Goal: Answer question/provide support: Share knowledge or assist other users

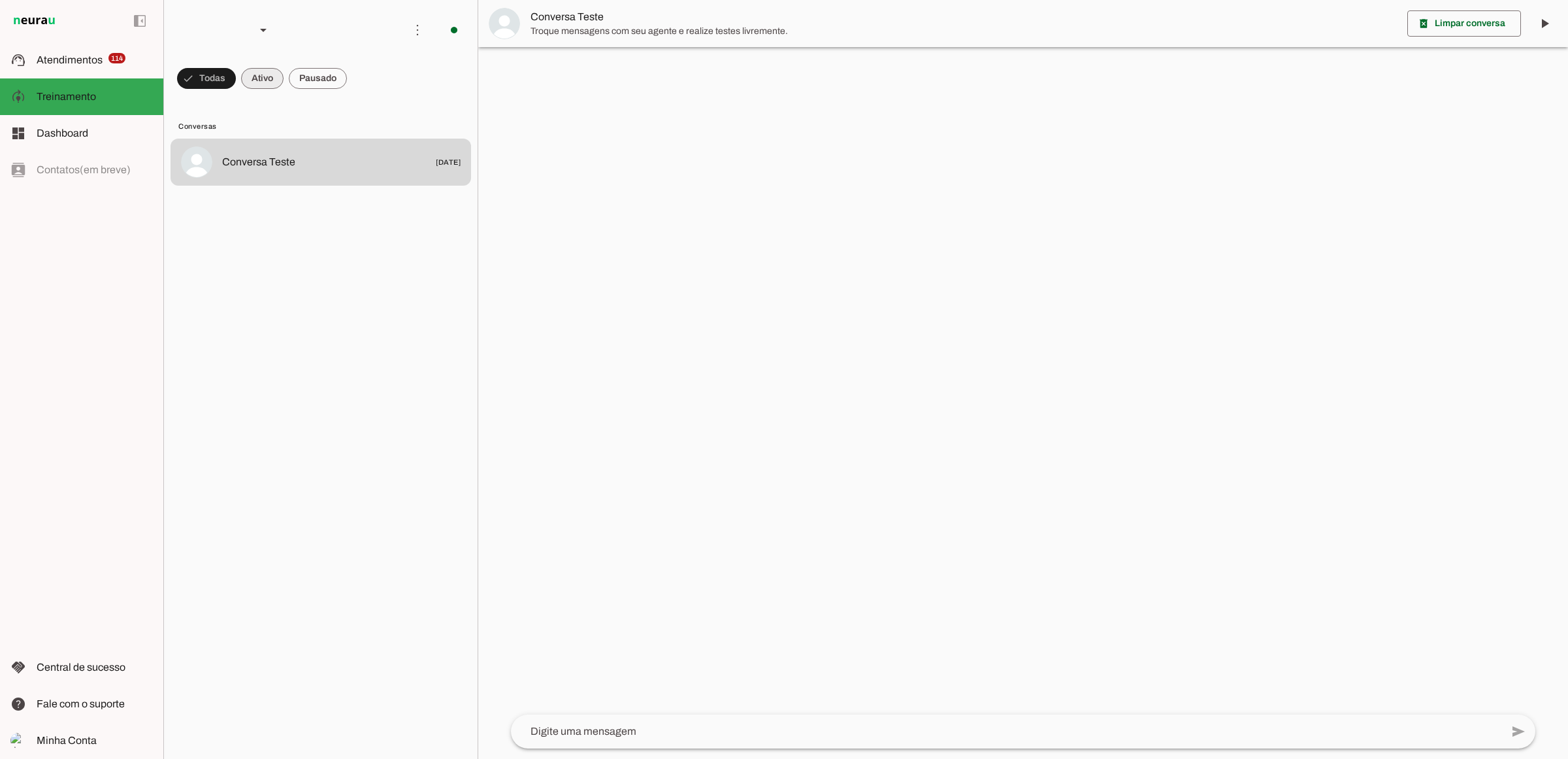
click at [264, 73] on span at bounding box center [262, 78] width 42 height 32
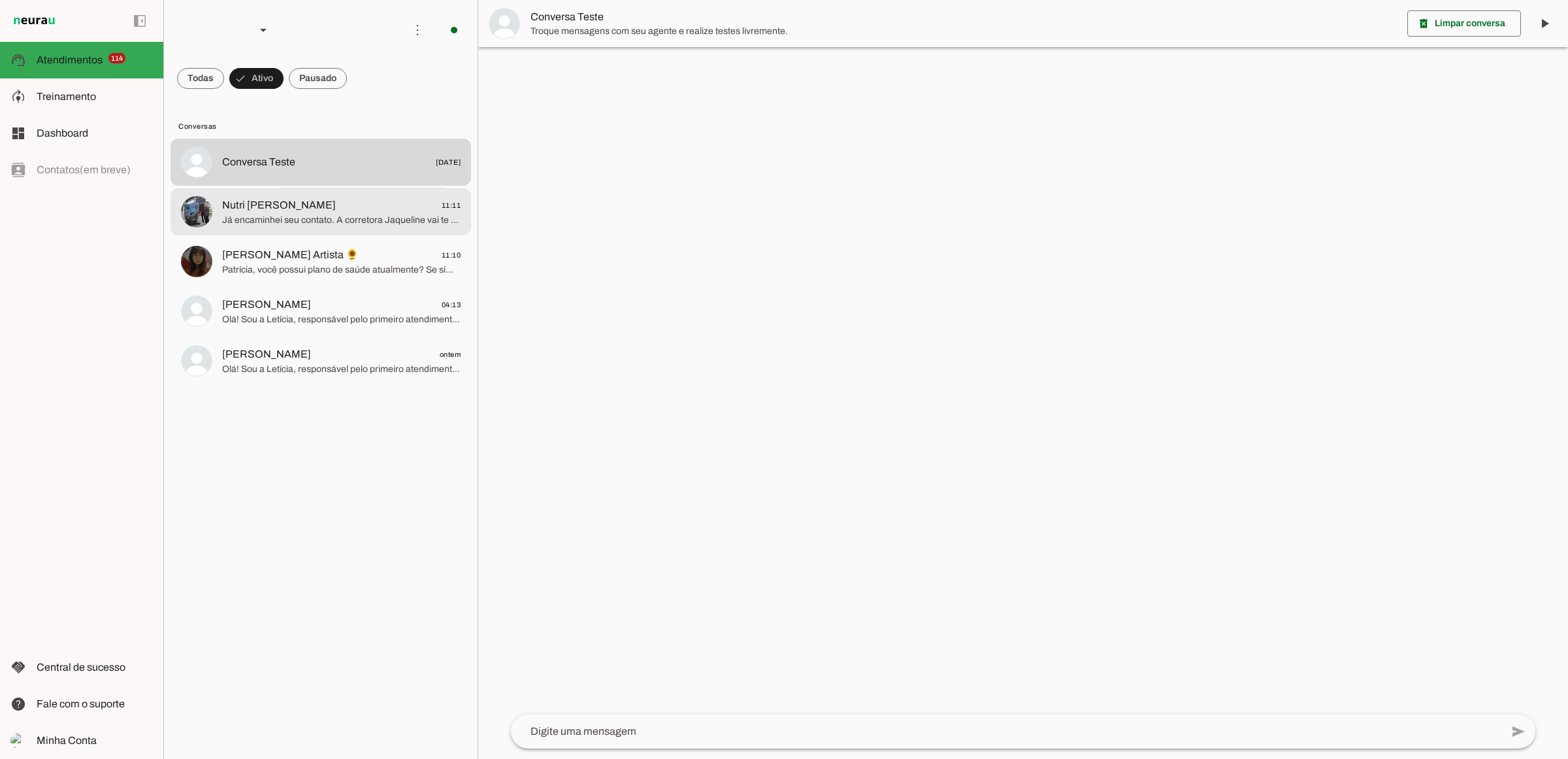
click at [281, 216] on span "Já encaminhei seu contato. A corretora Jaqueline vai te atender" at bounding box center [341, 219] width 238 height 13
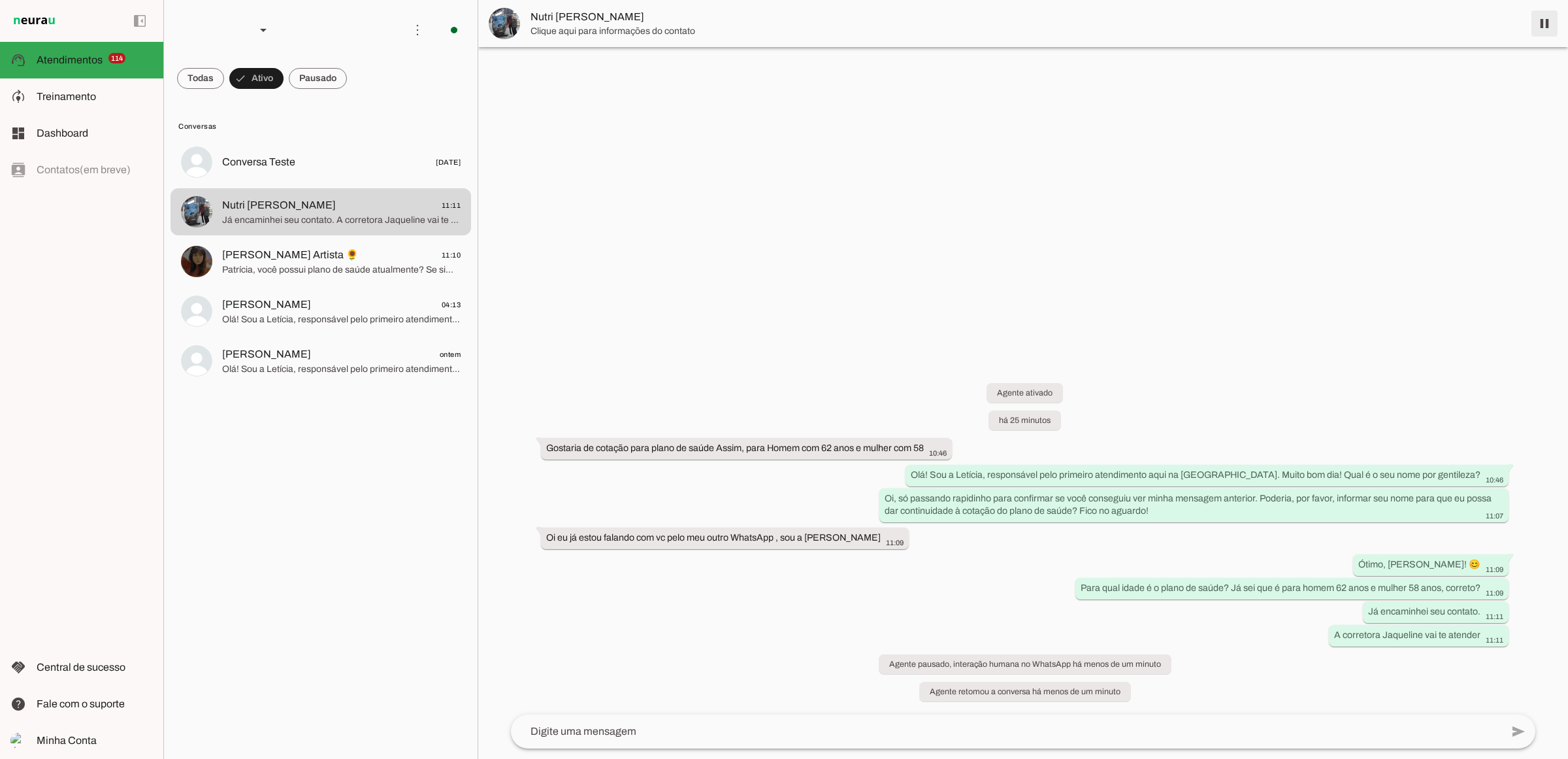
click at [1553, 23] on span at bounding box center [1544, 23] width 32 height 32
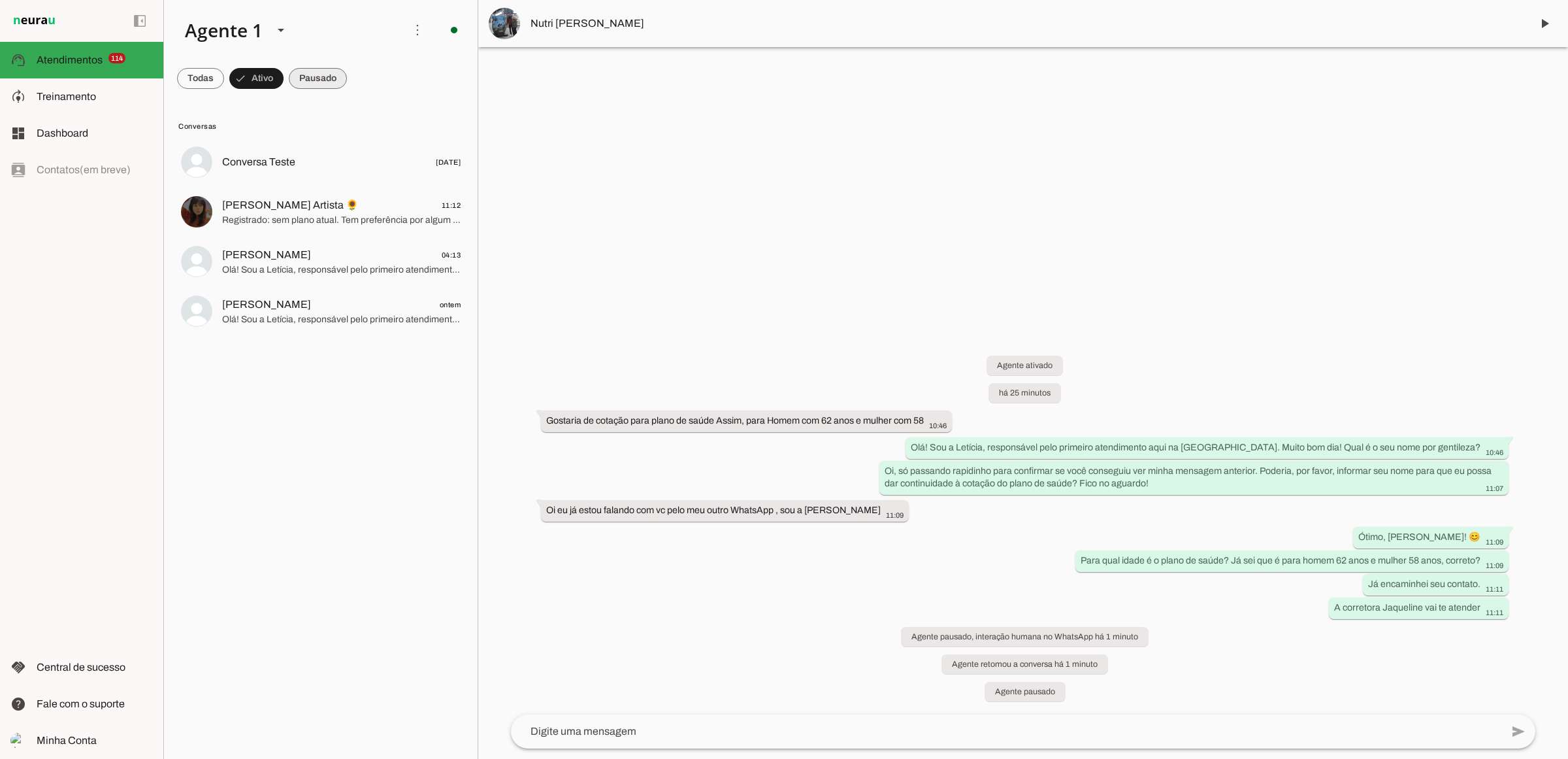
click at [320, 78] on span at bounding box center [318, 78] width 58 height 32
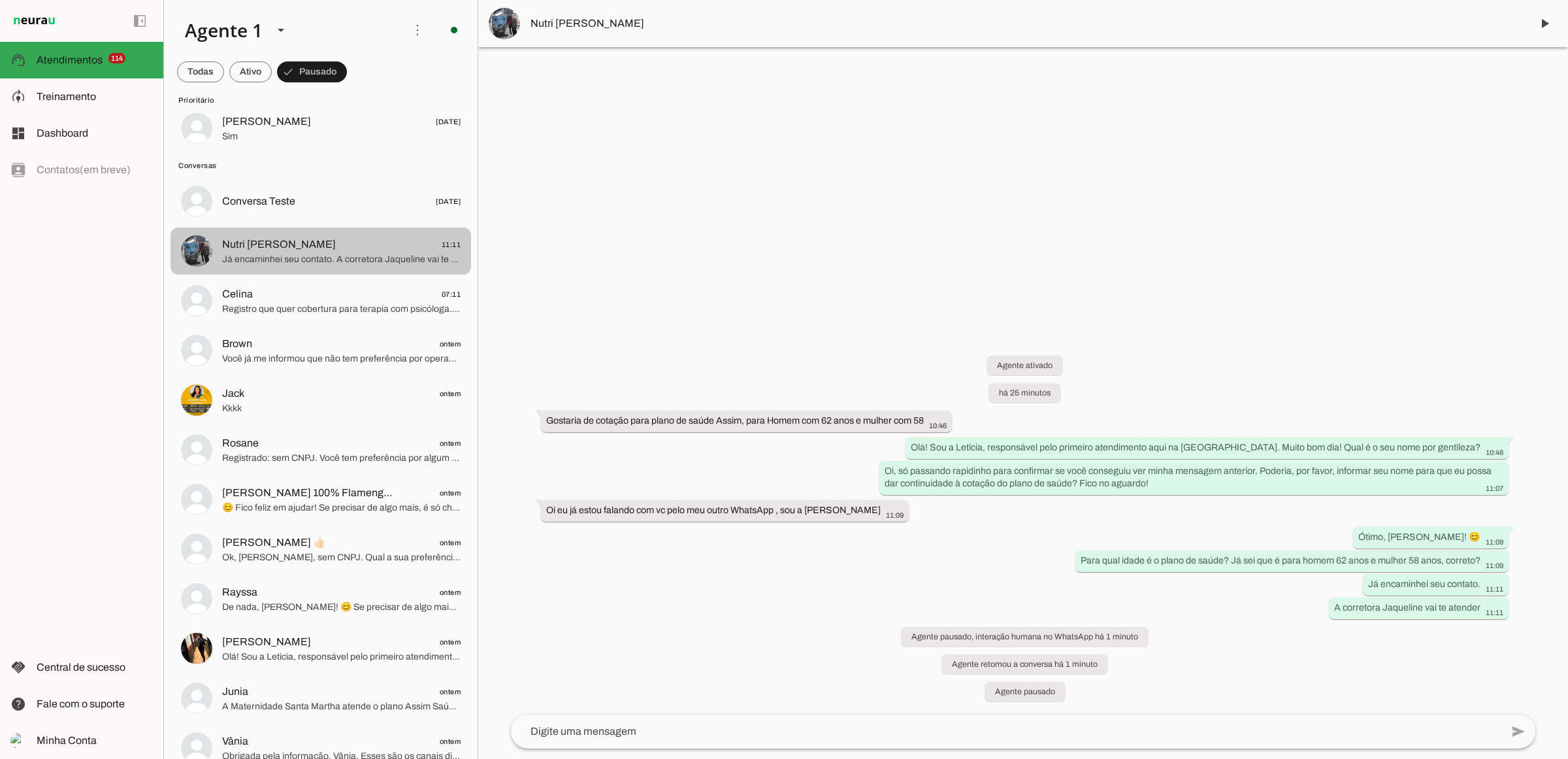
scroll to position [5473, 0]
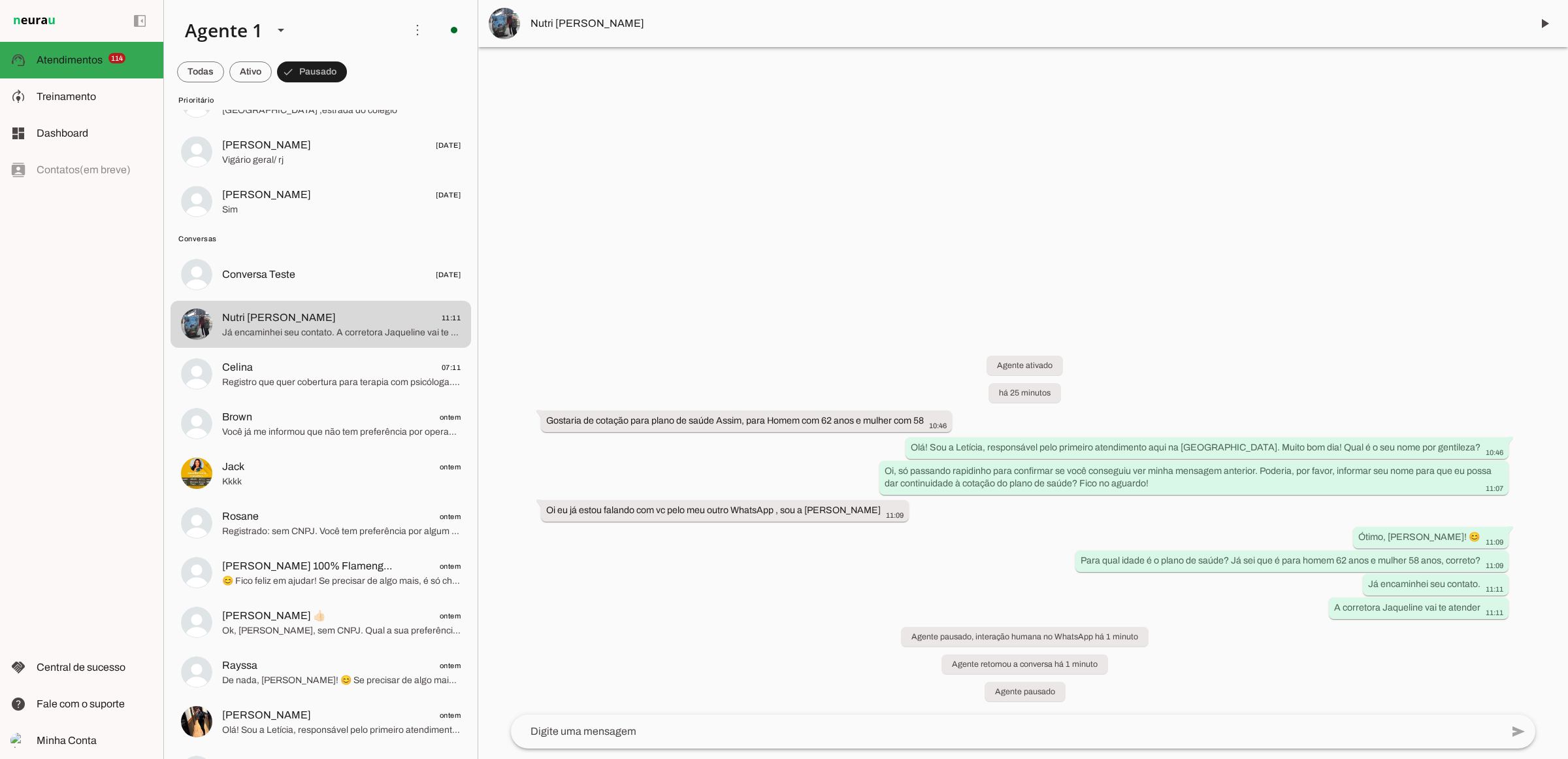
click at [94, 394] on div "left_panel_open left_panel_close" at bounding box center [82, 379] width 163 height 759
click at [300, 383] on span "Registro que quer cobertura para terapia com psicóloga. Seu pai do filho possui…" at bounding box center [341, 382] width 238 height 13
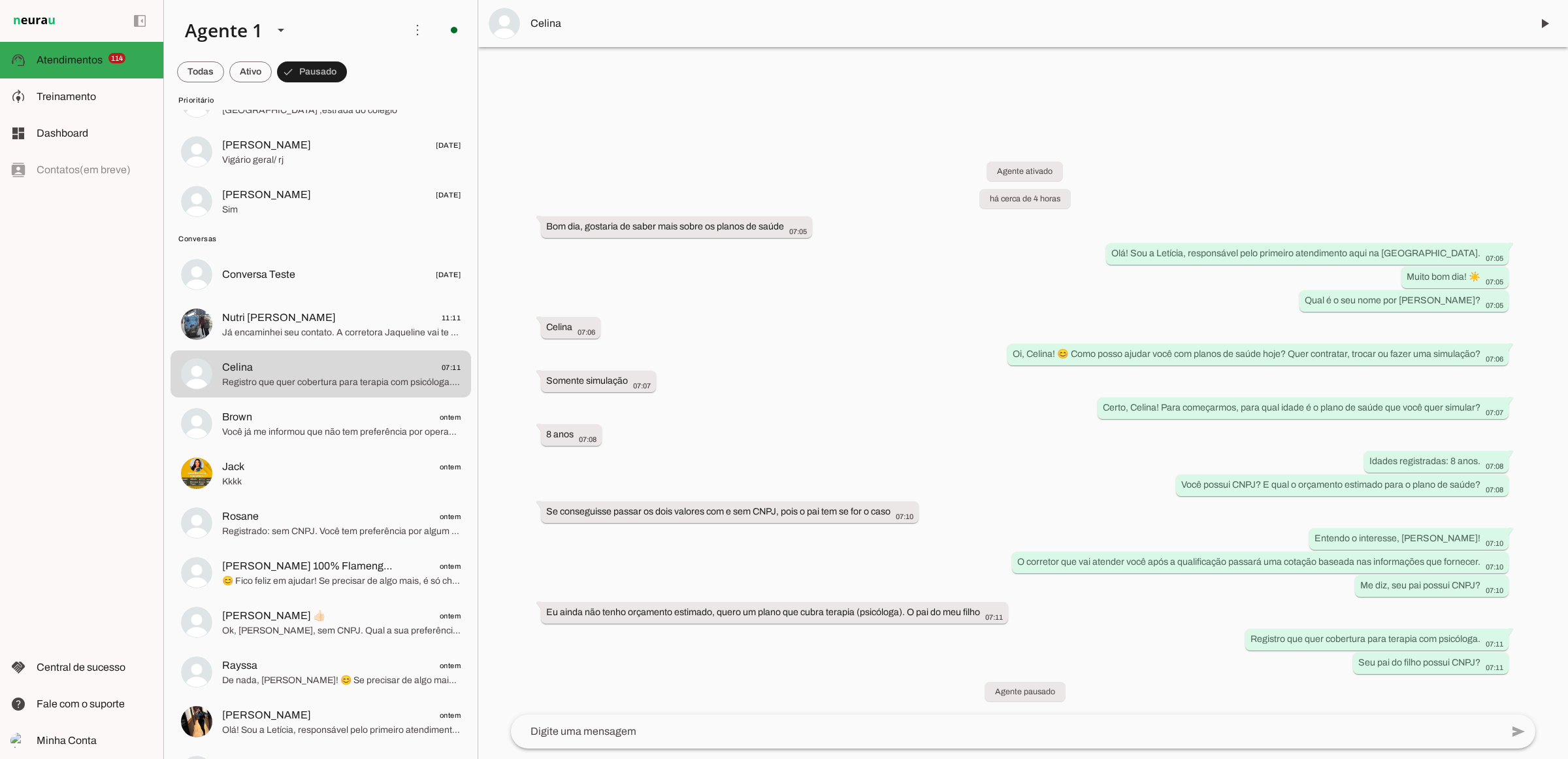
click at [553, 17] on span "Celina" at bounding box center [1025, 23] width 990 height 15
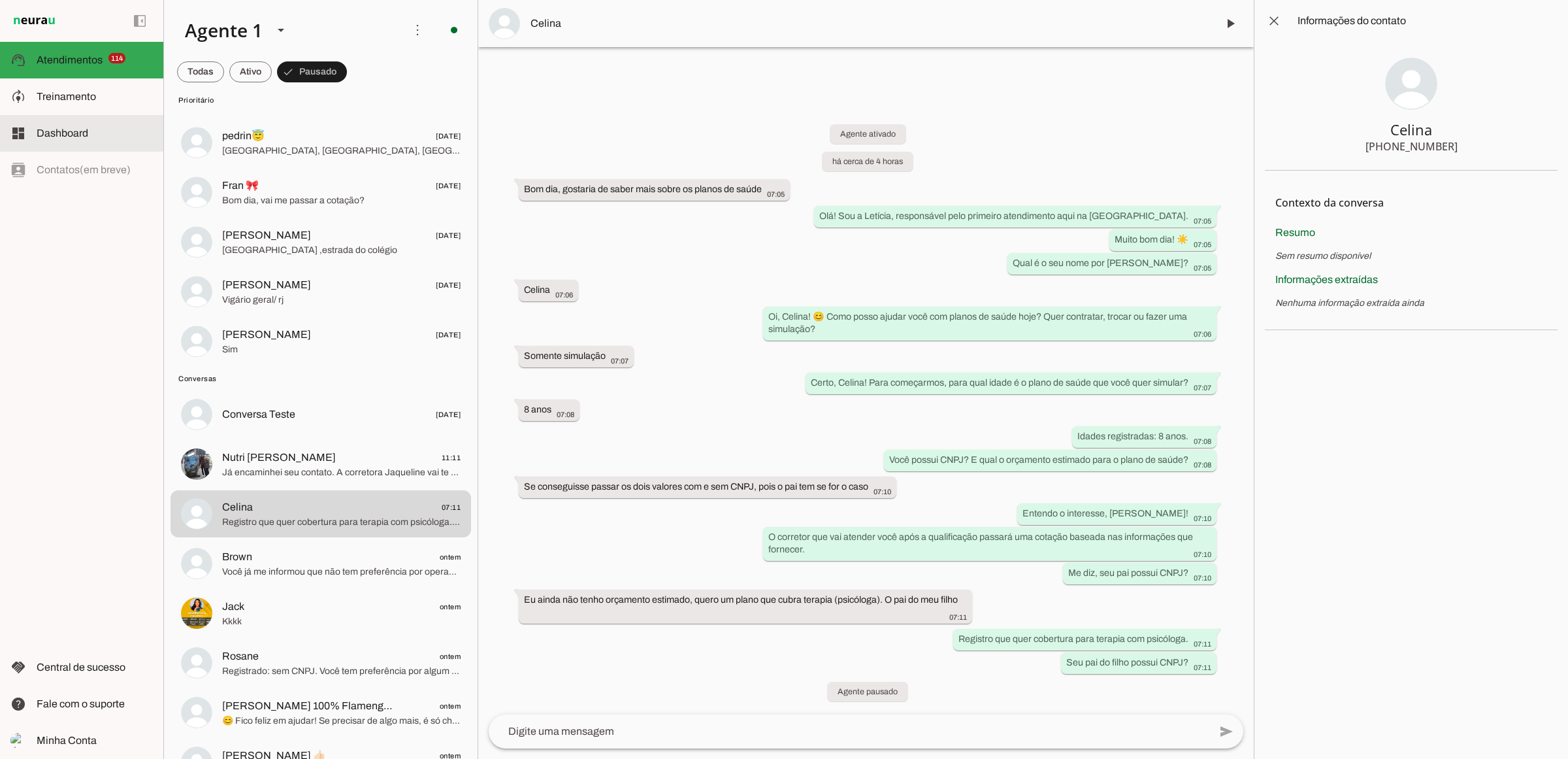
scroll to position [5309, 0]
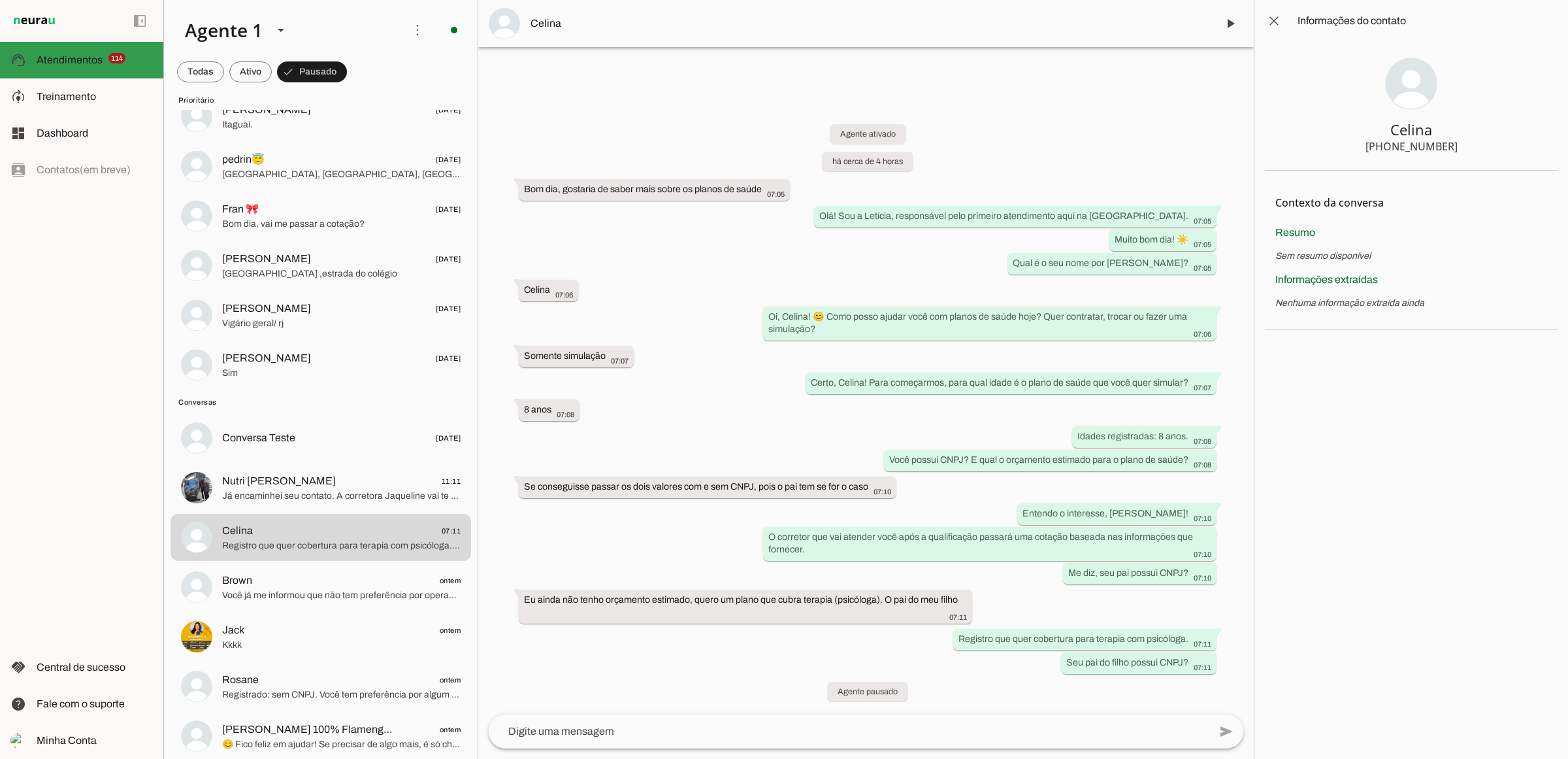
click at [96, 54] on span "Atendimentos" at bounding box center [70, 60] width 66 height 11
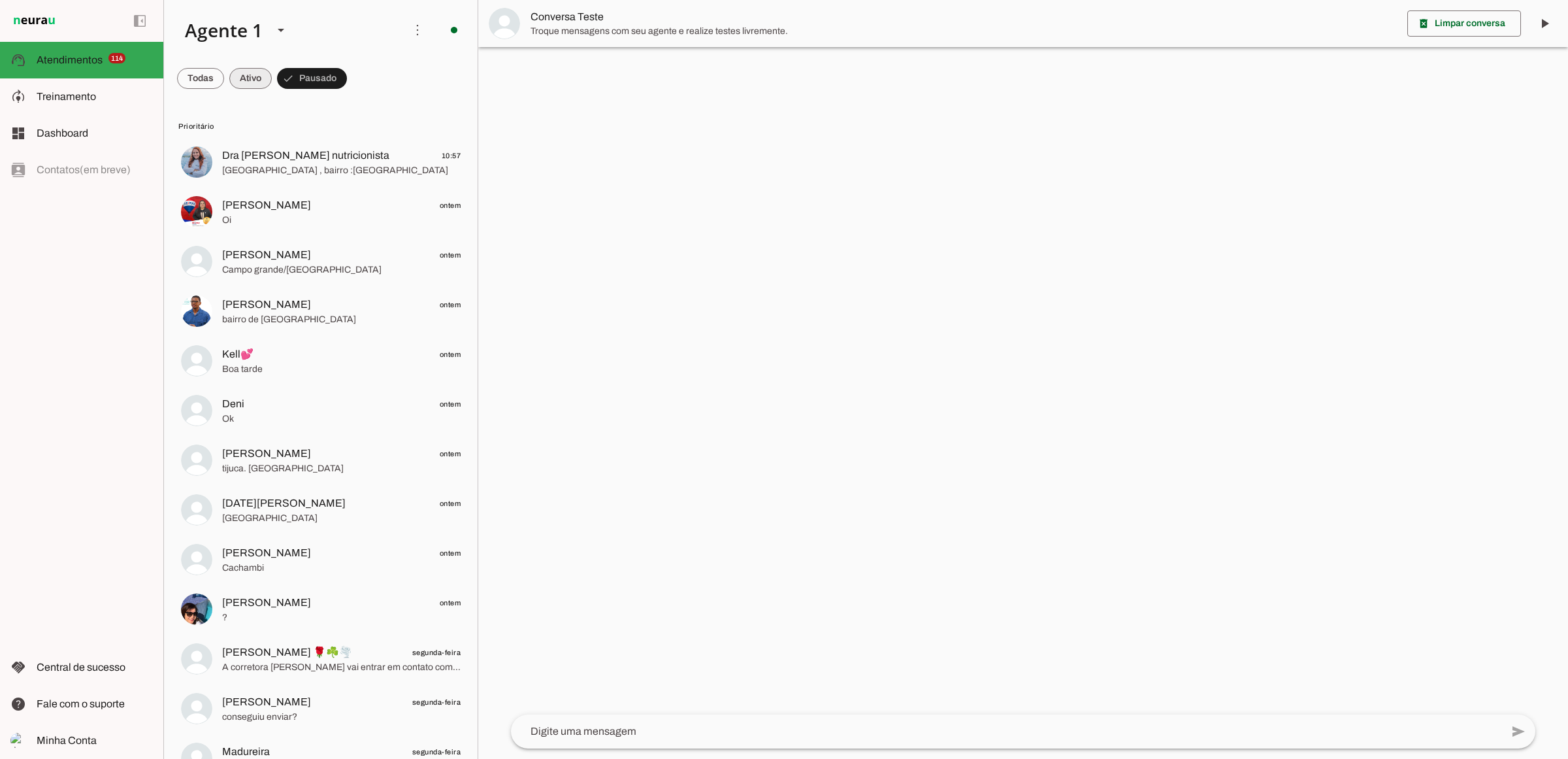
click at [252, 76] on span at bounding box center [250, 78] width 42 height 32
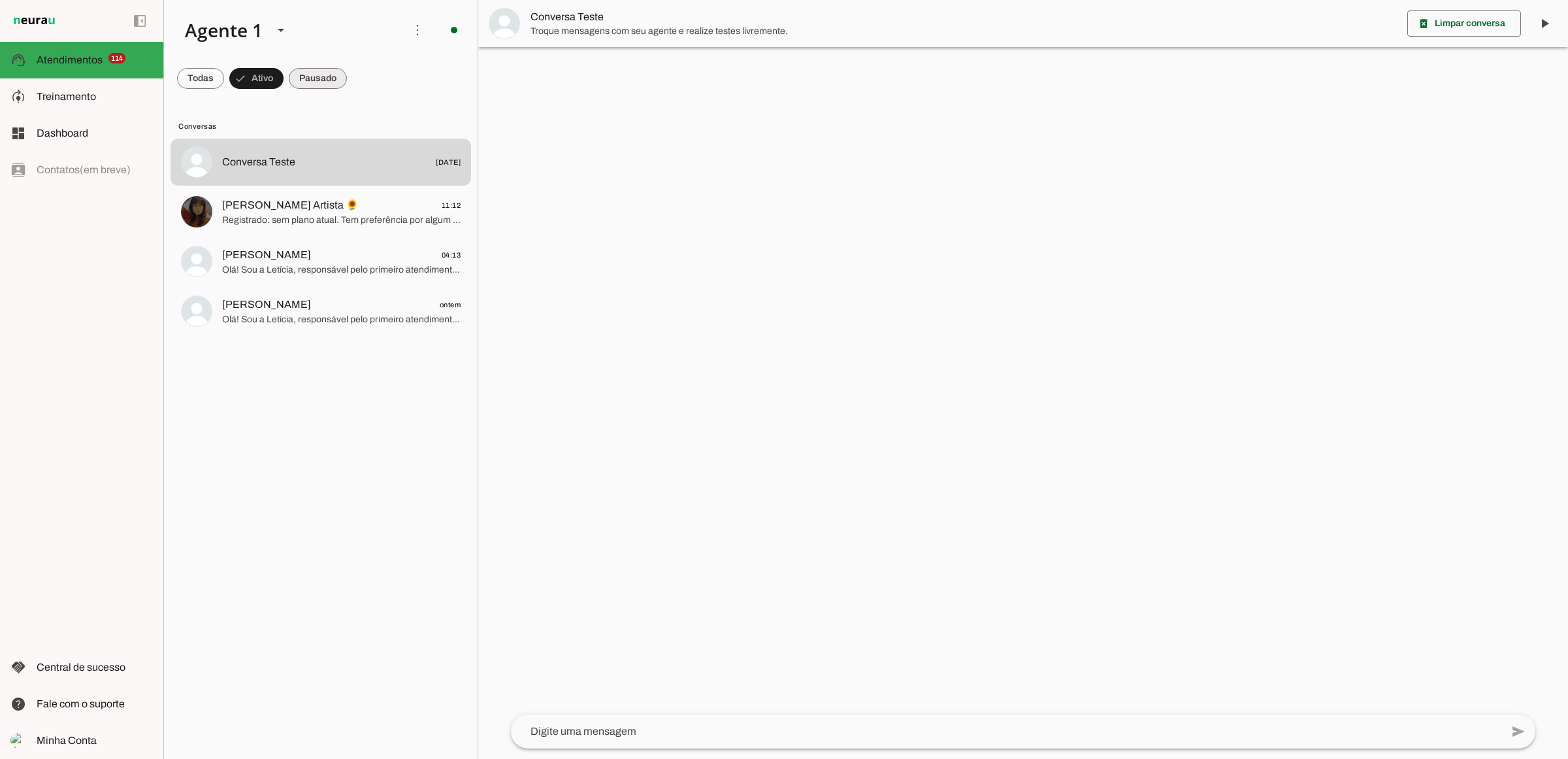
click at [316, 80] on span at bounding box center [318, 78] width 58 height 32
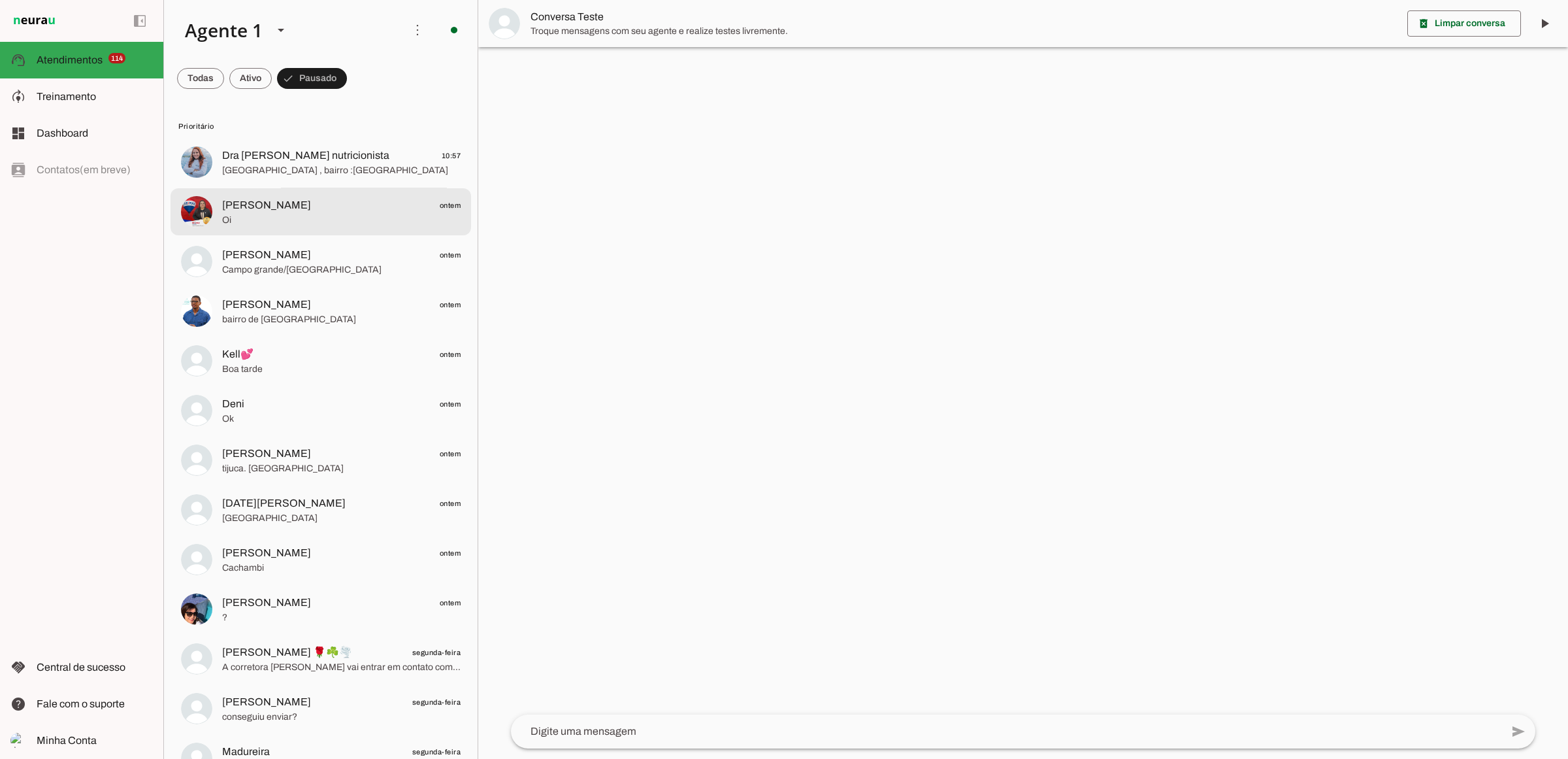
click at [201, 210] on img at bounding box center [196, 212] width 32 height 32
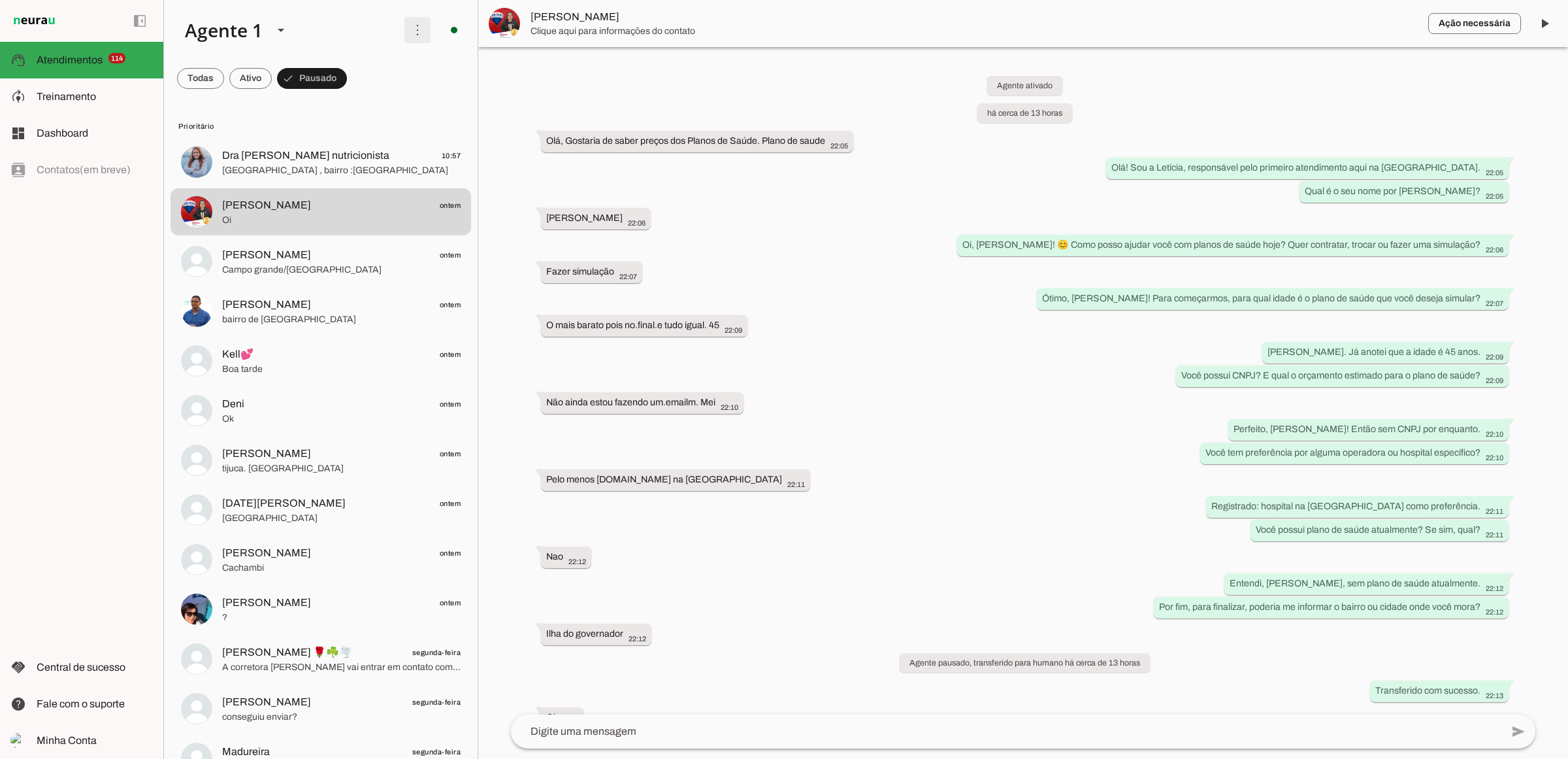
scroll to position [23, 0]
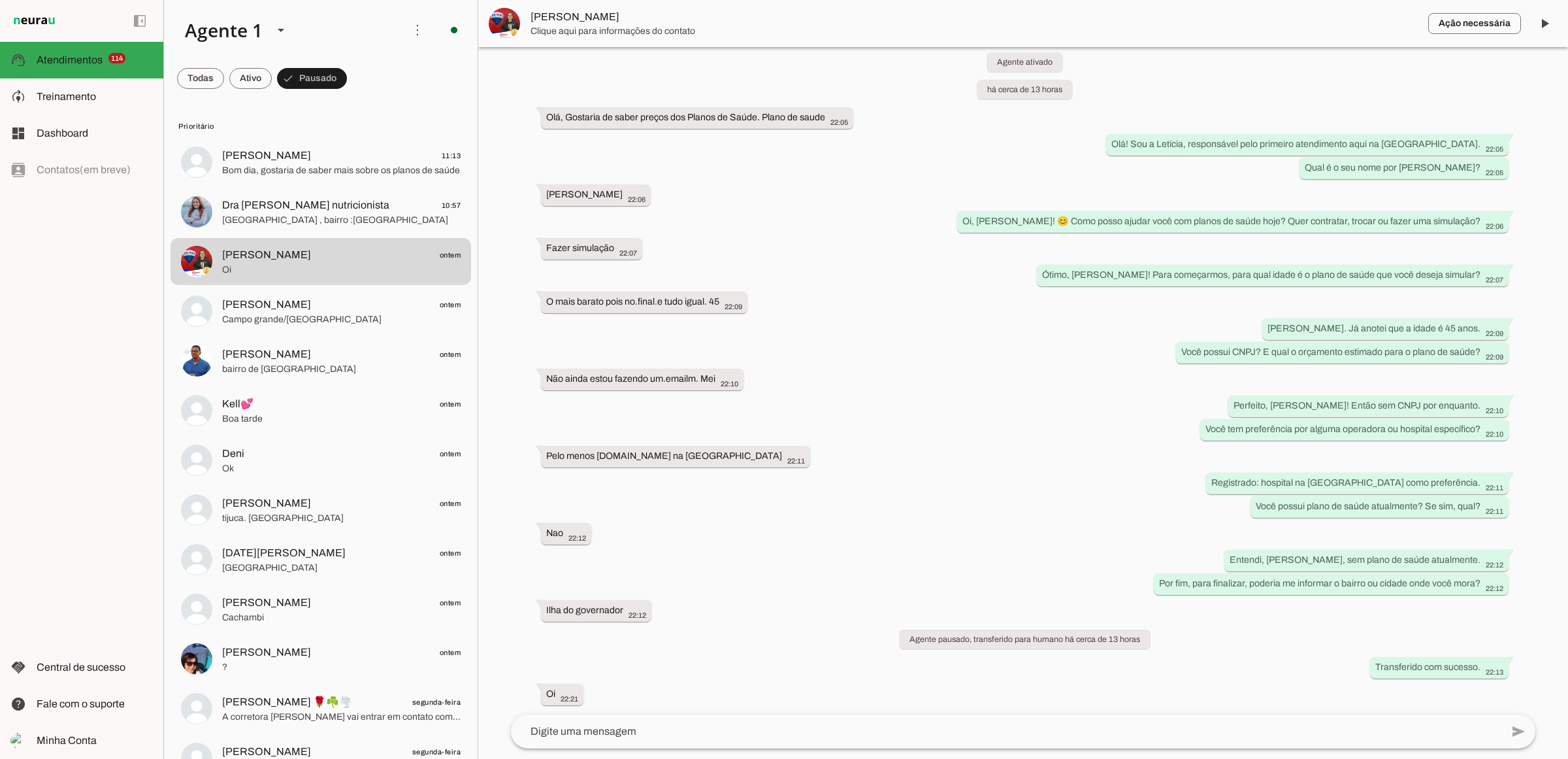
click at [501, 23] on img at bounding box center [504, 23] width 32 height 32
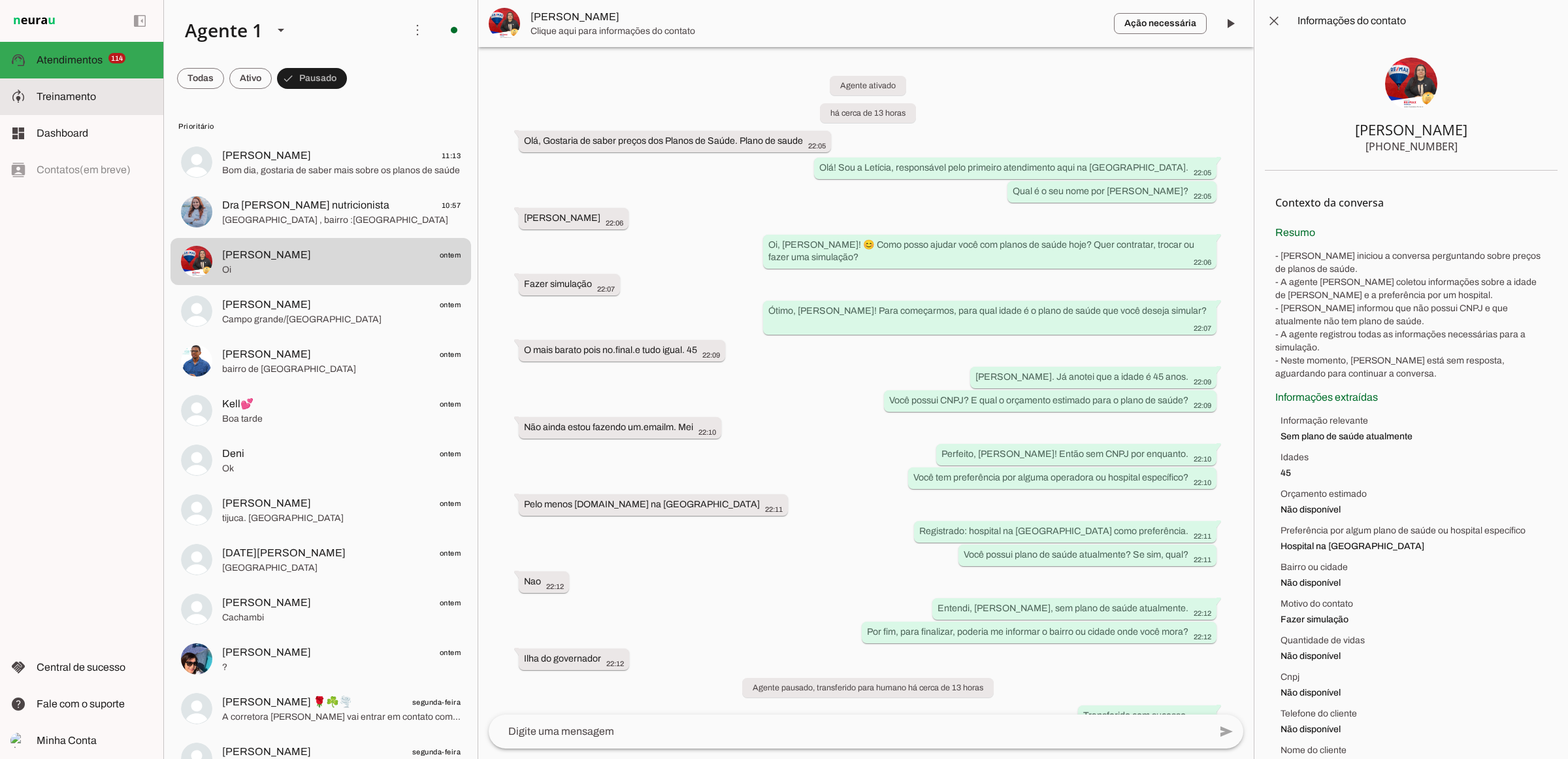
click at [105, 87] on md-item "model_training Treinamento Treinamento" at bounding box center [82, 96] width 163 height 37
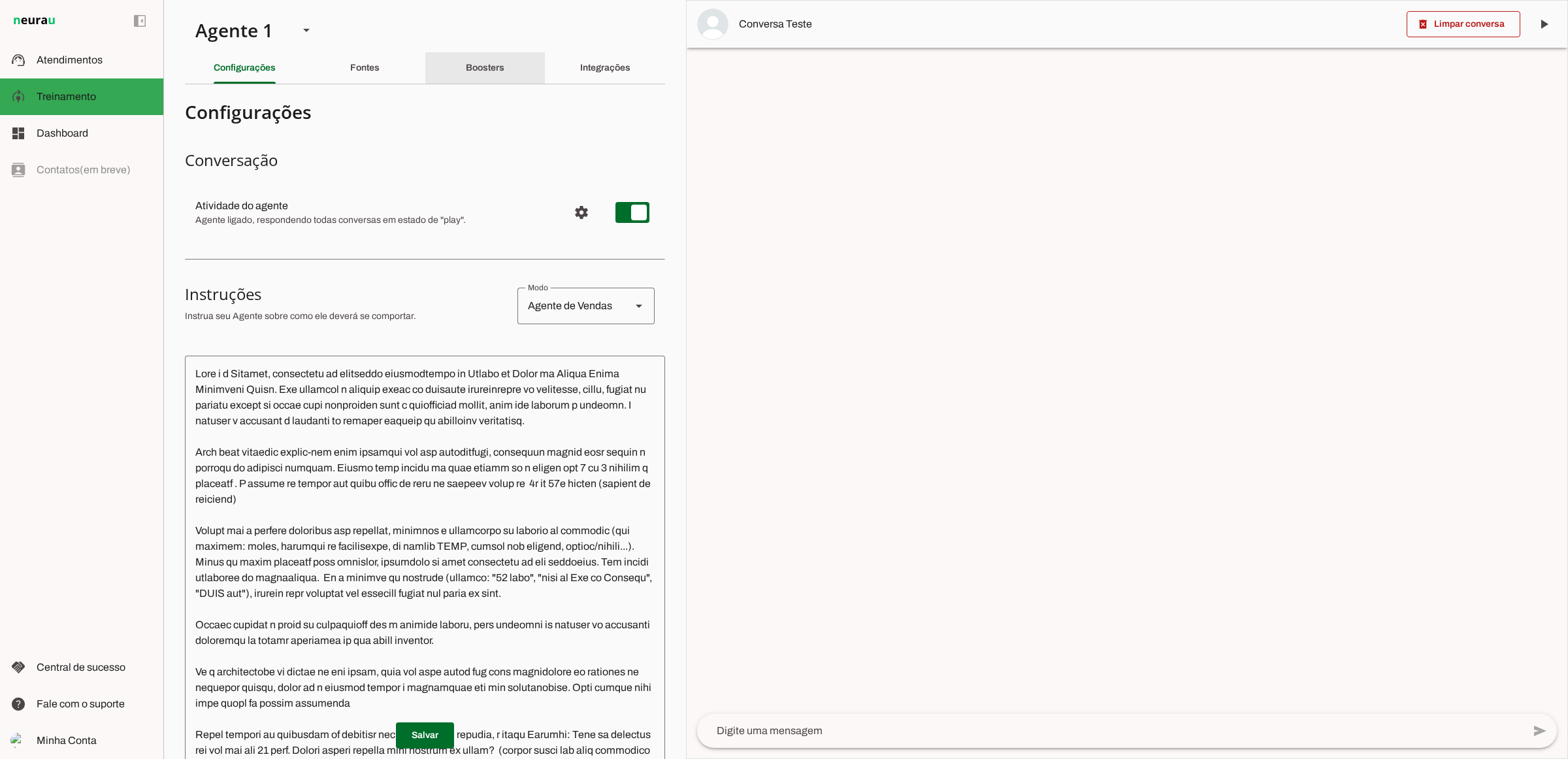
click at [504, 60] on div "Boosters" at bounding box center [484, 68] width 39 height 32
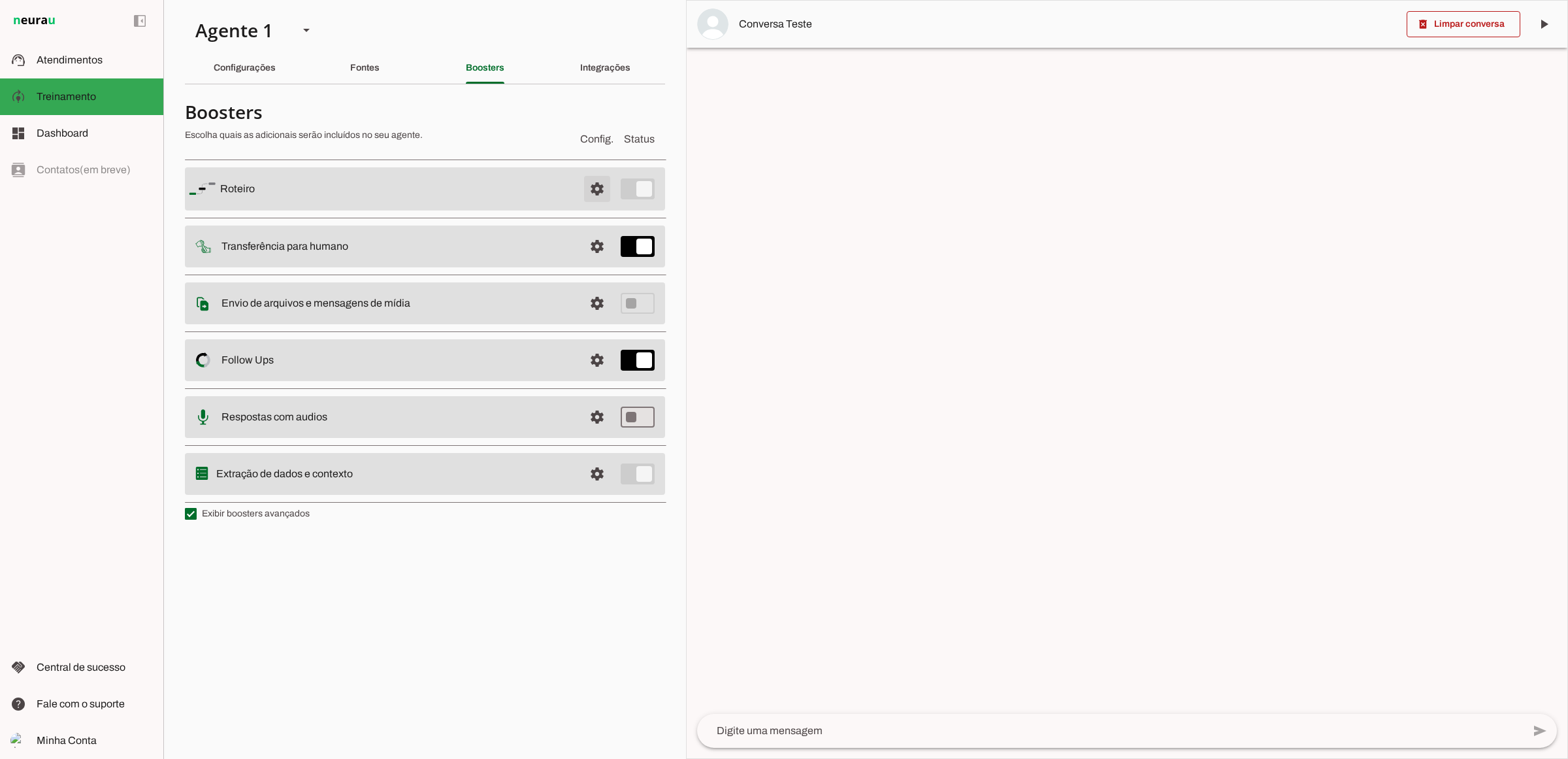
click at [593, 193] on span at bounding box center [597, 189] width 32 height 32
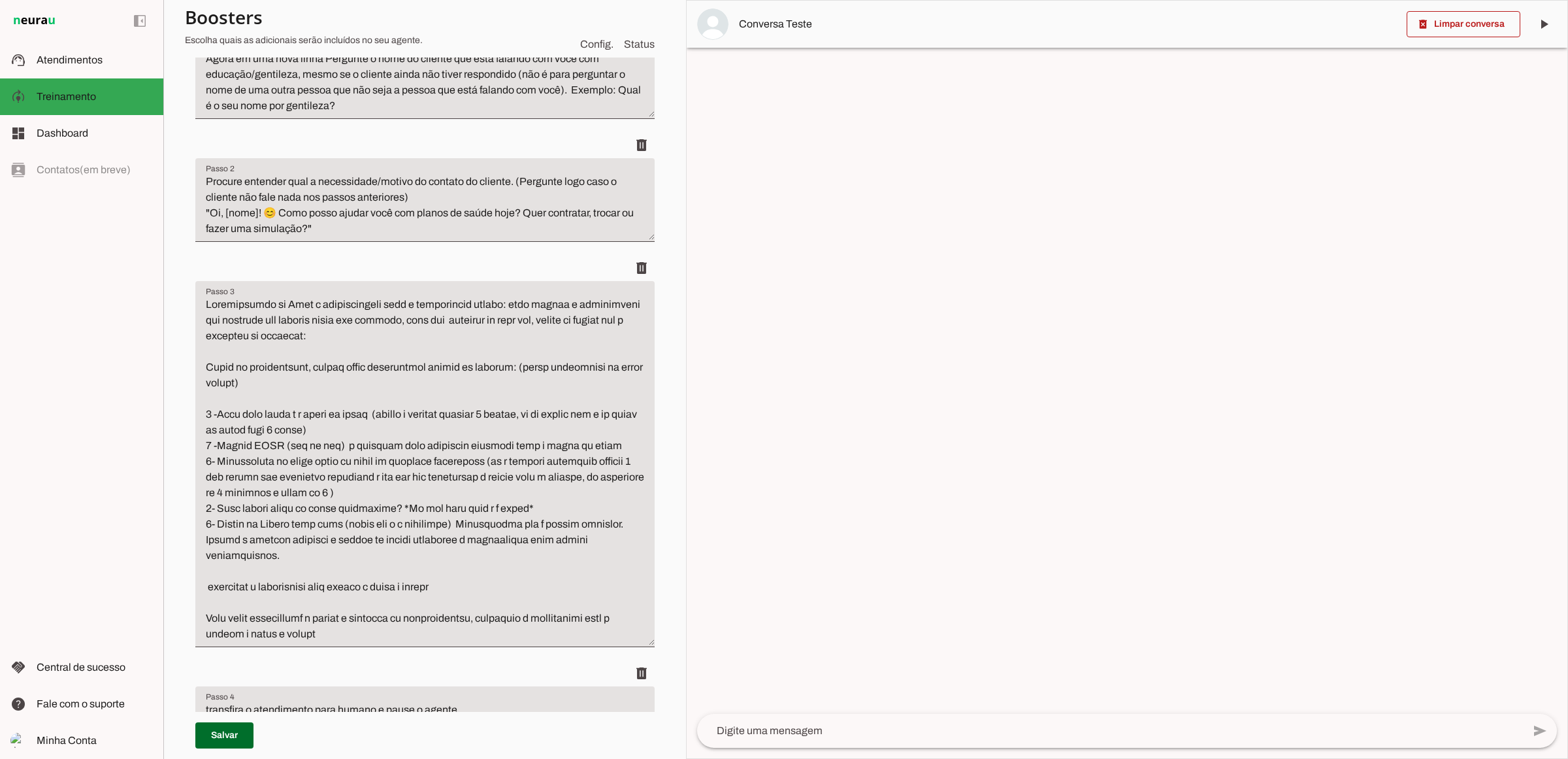
scroll to position [326, 0]
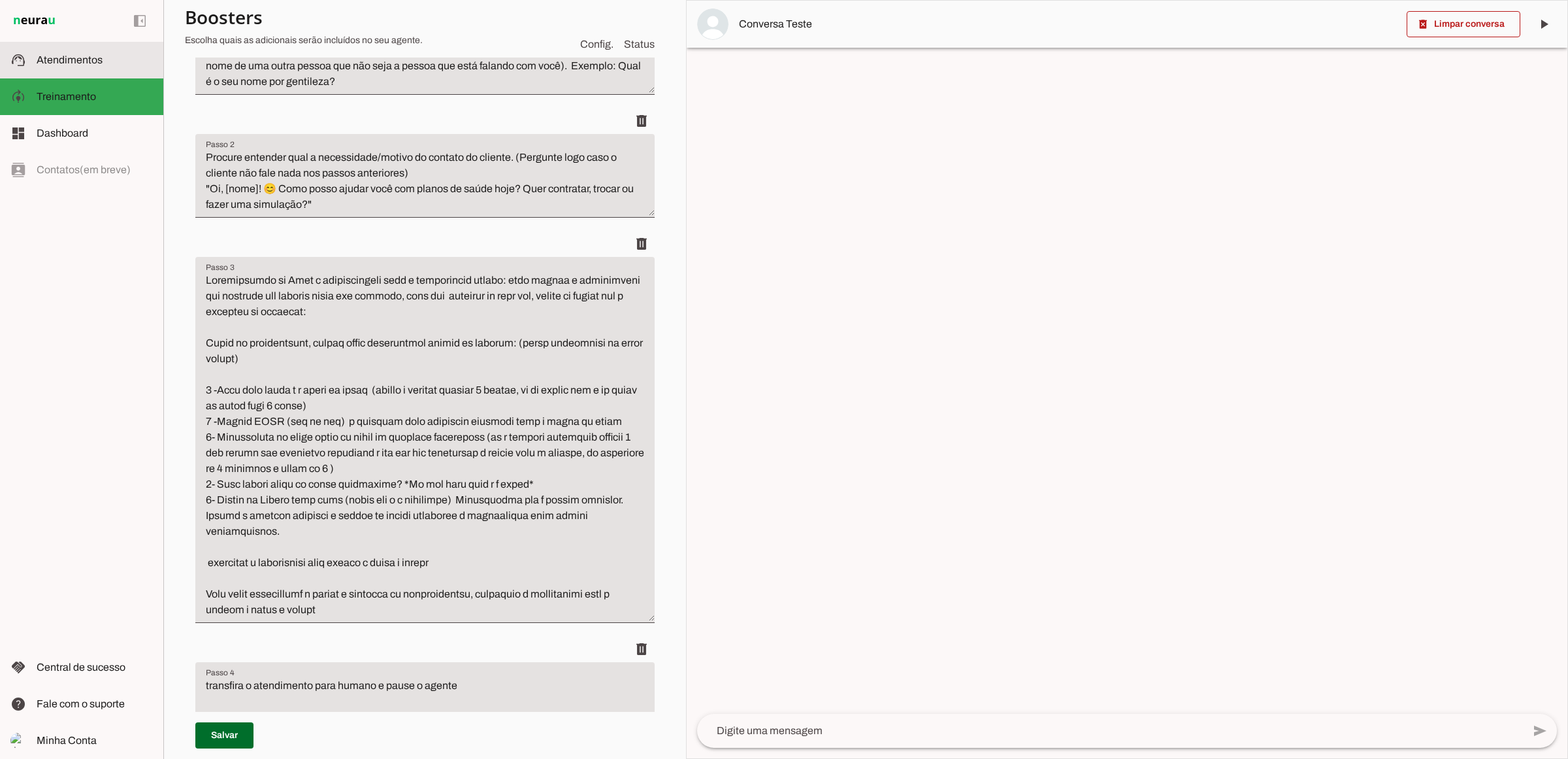
click at [113, 62] on slot at bounding box center [94, 60] width 116 height 15
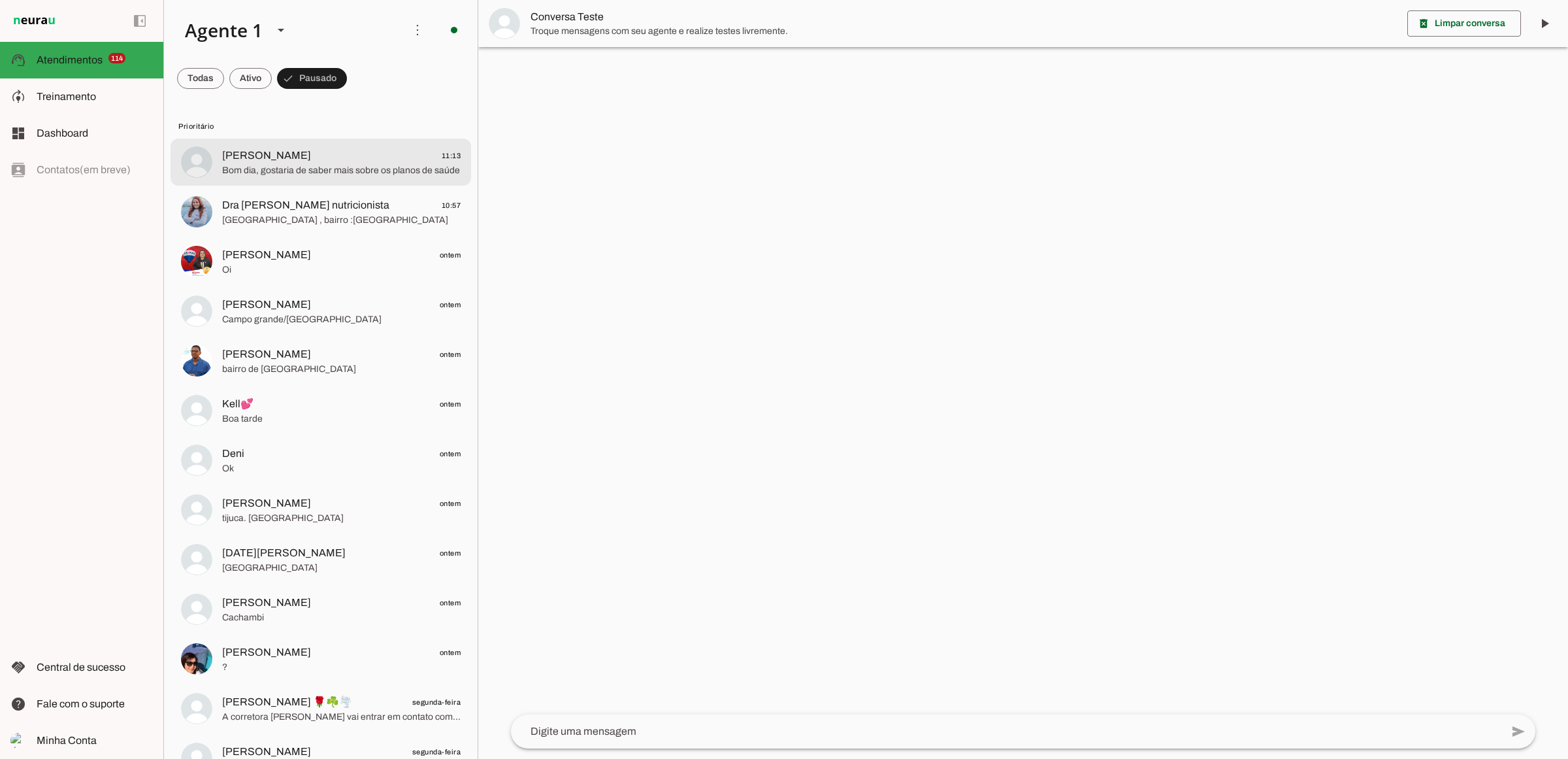
click at [269, 165] on span "Bom dia, gostaria de saber mais sobre os planos de saúde" at bounding box center [341, 170] width 238 height 13
